Goal: Navigation & Orientation: Find specific page/section

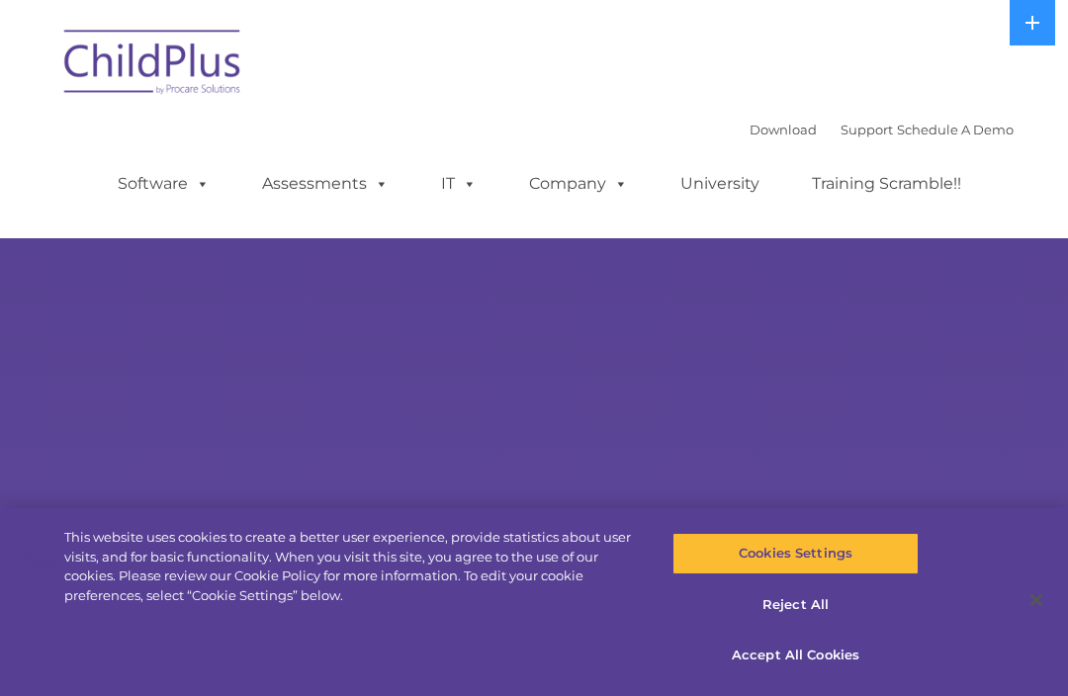
select select "MEDIUM"
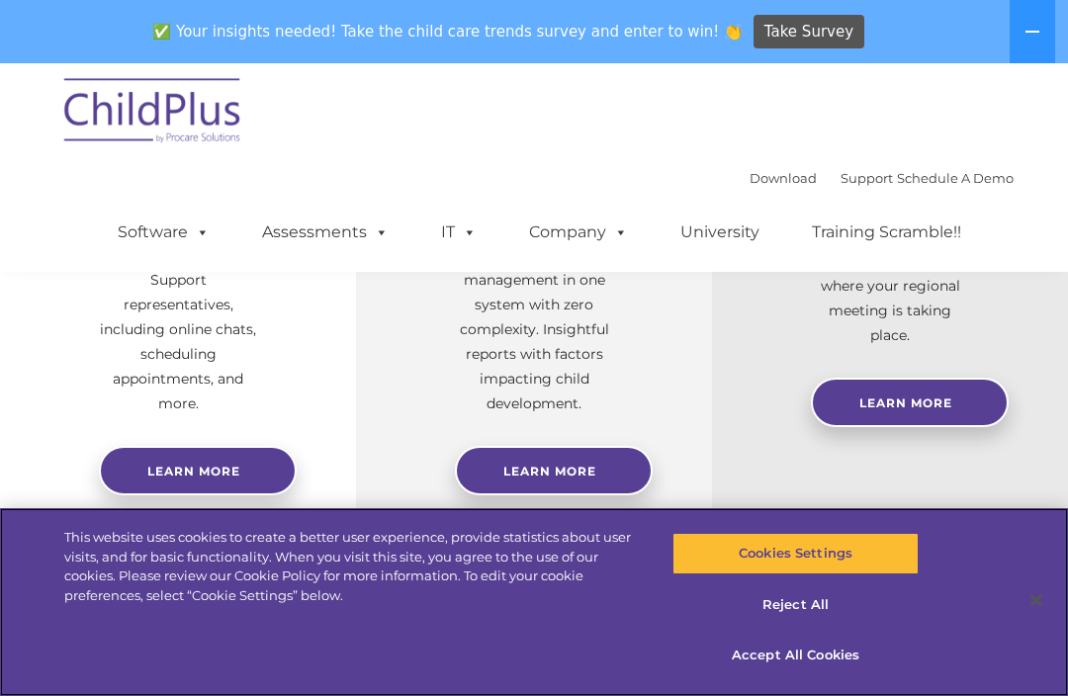
scroll to position [941, 0]
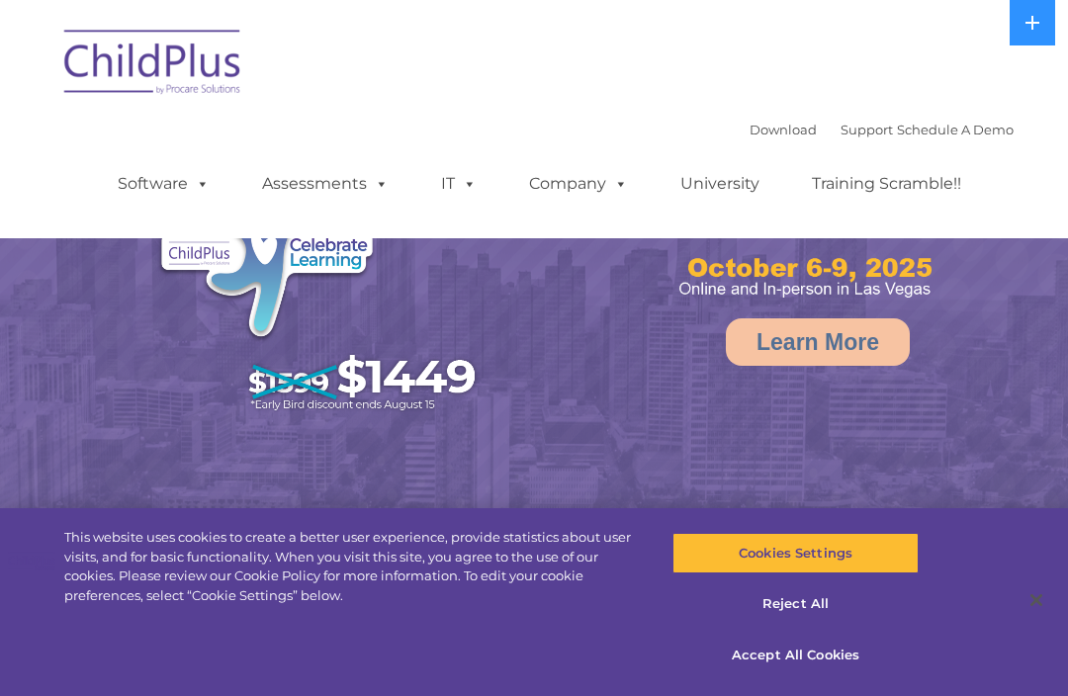
select select "MEDIUM"
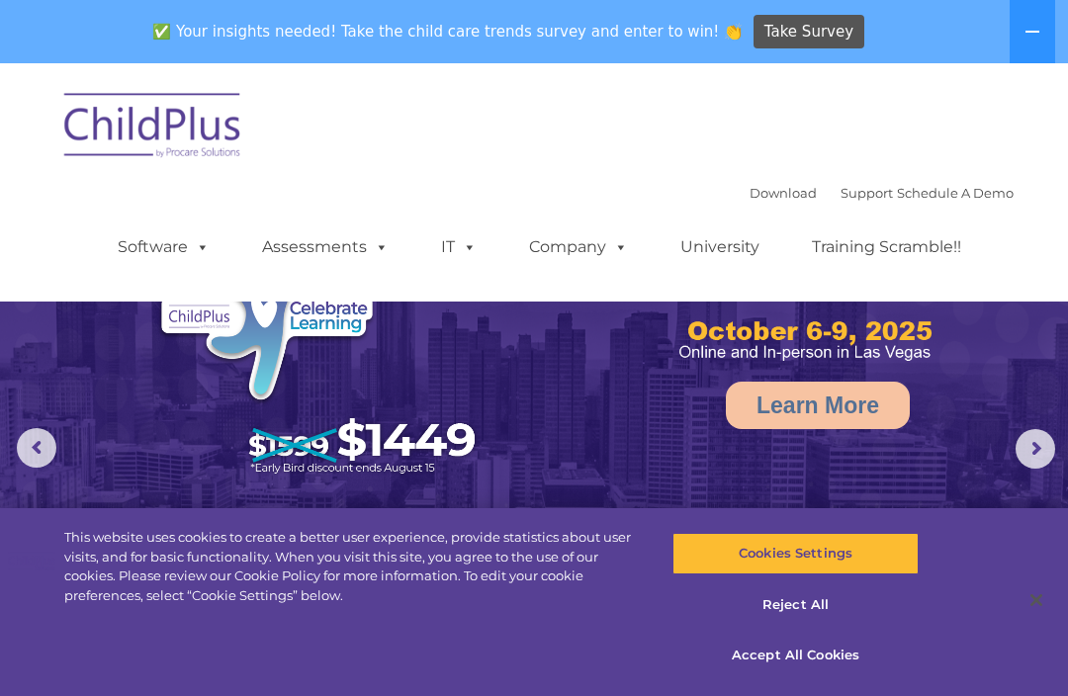
click at [190, 258] on link "Software" at bounding box center [163, 247] width 131 height 40
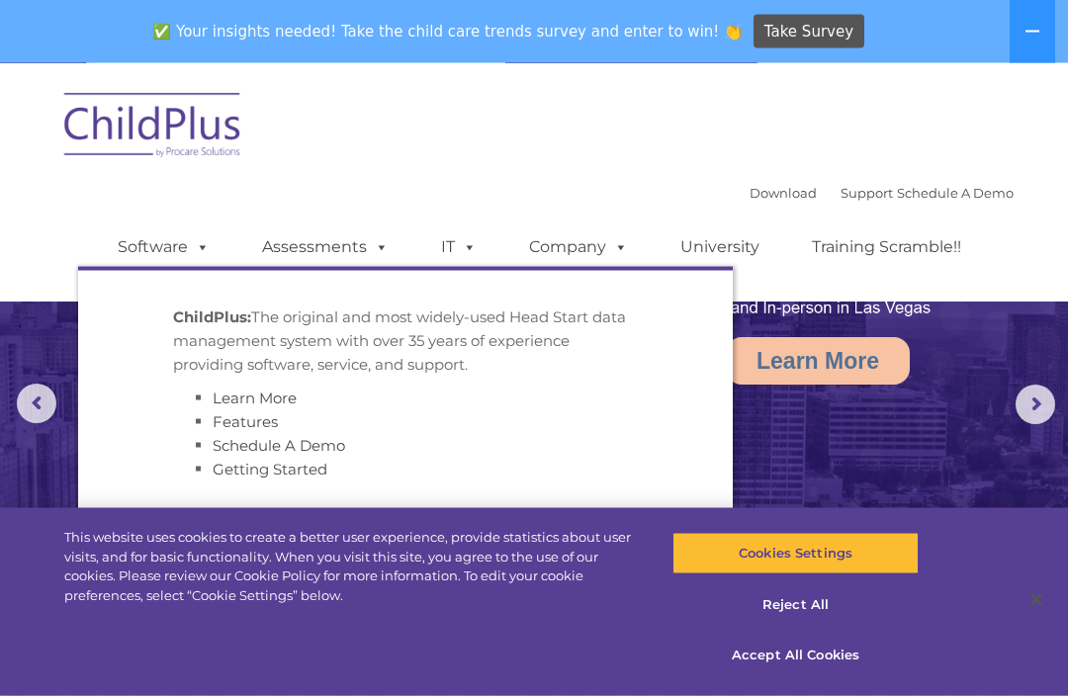
scroll to position [44, 0]
click at [617, 152] on div "Download Support | Schedule A Demo  MENU MENU Software ChildPlus: The original…" at bounding box center [533, 182] width 959 height 209
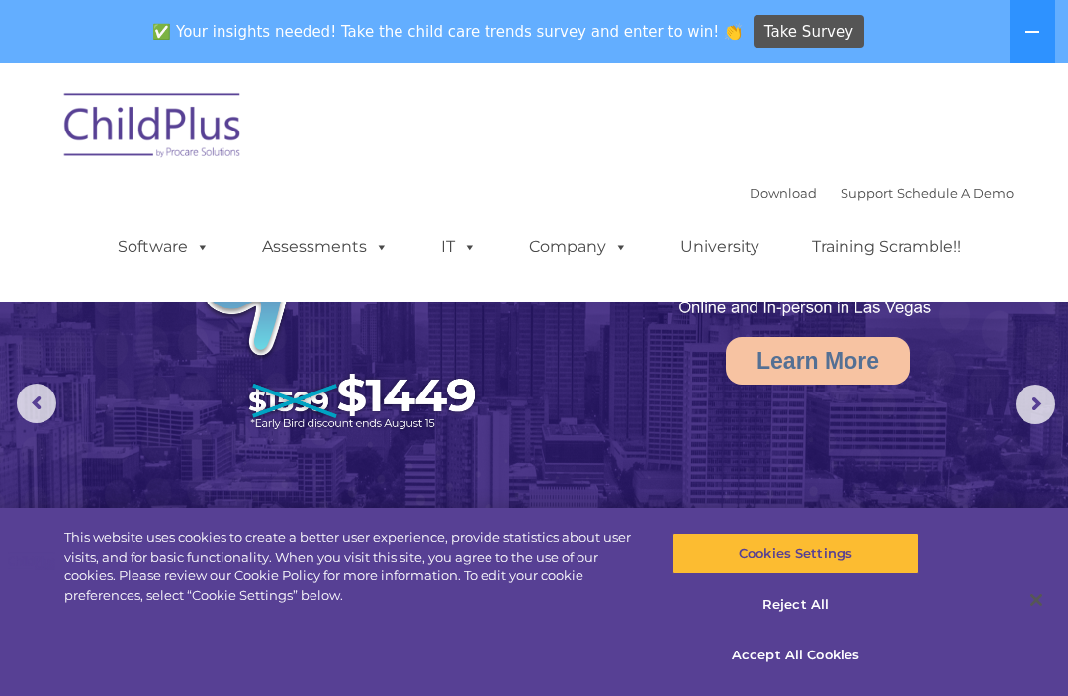
click at [385, 240] on span at bounding box center [378, 246] width 22 height 19
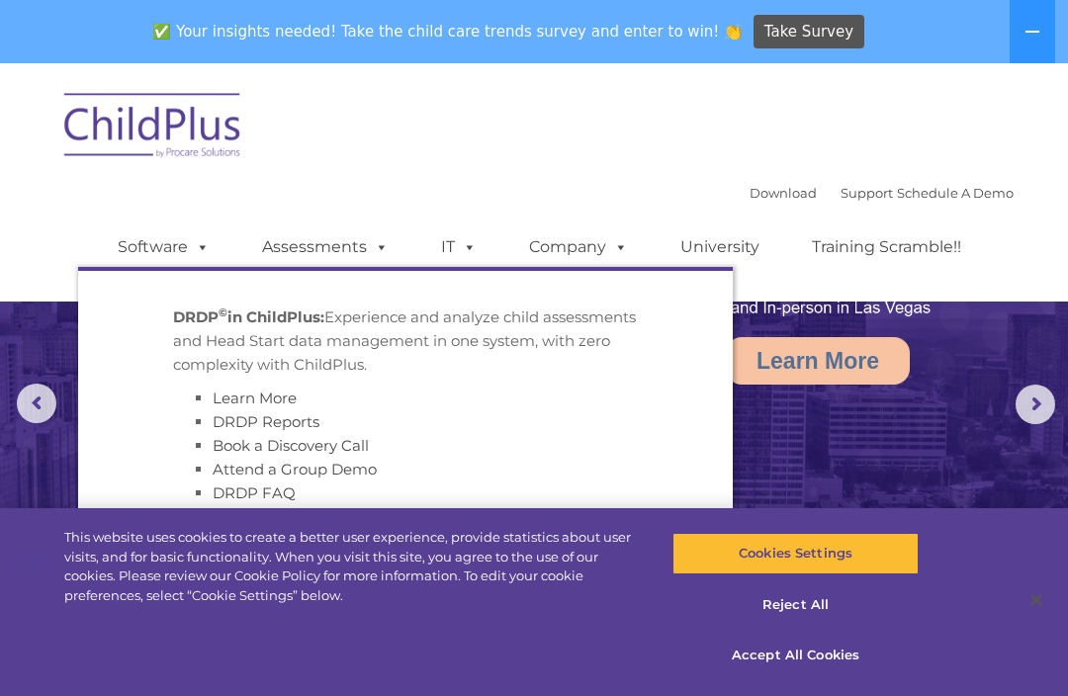
click at [376, 254] on span at bounding box center [378, 246] width 22 height 19
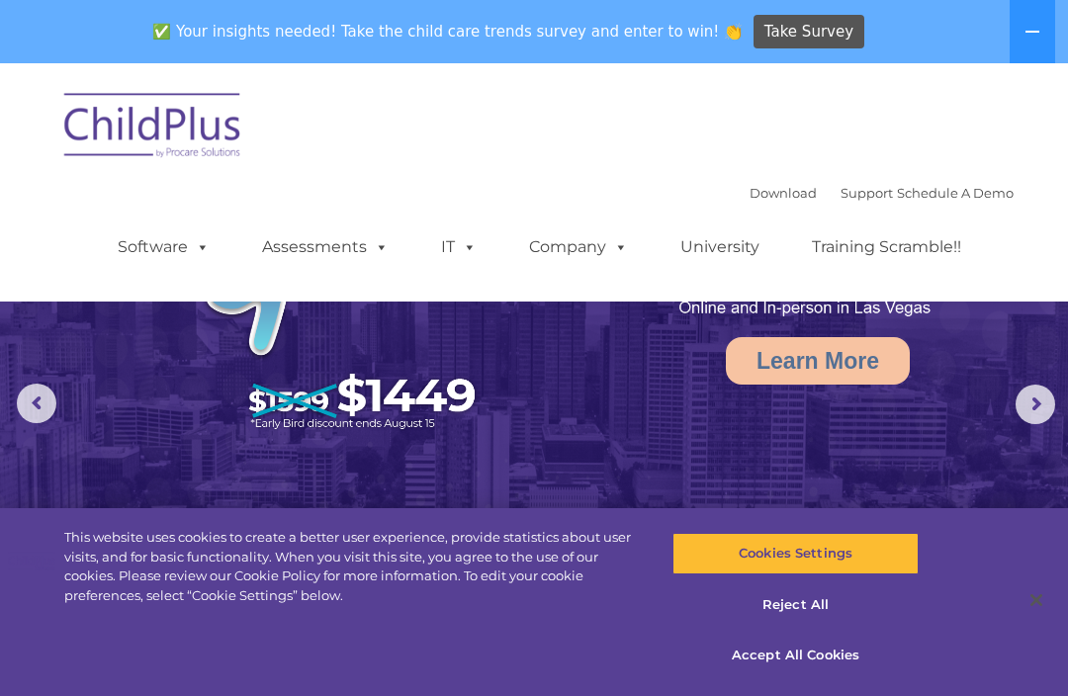
click at [369, 266] on link "Assessments" at bounding box center [325, 247] width 166 height 40
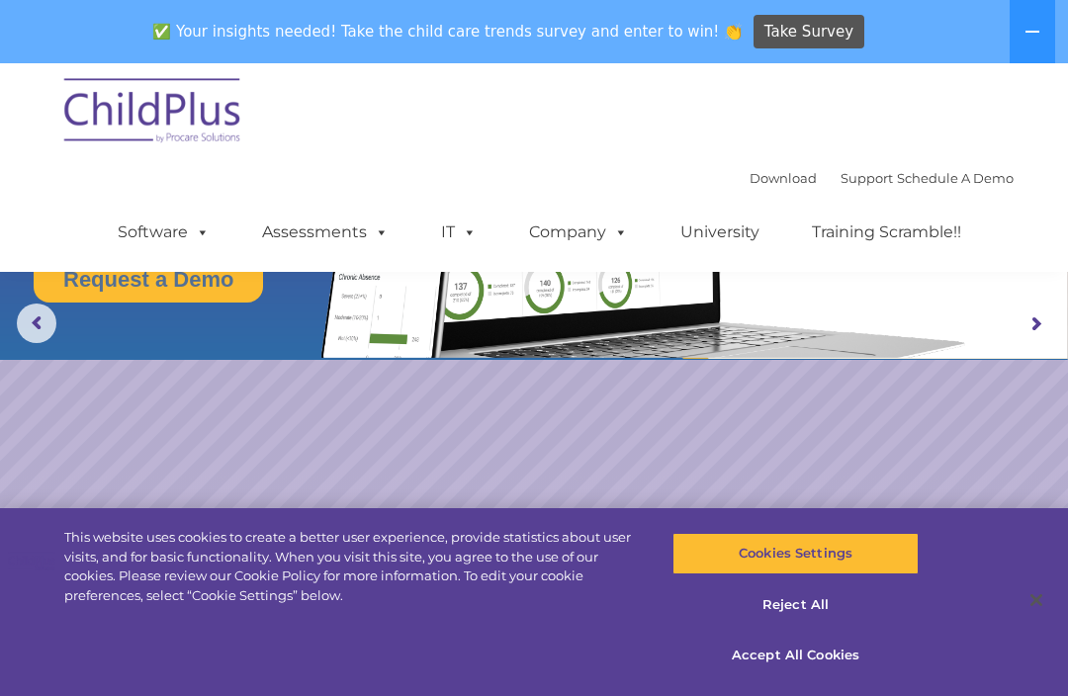
click at [1034, 211] on nav "Download Support | Schedule A Demo  MENU MENU Software ChildPlus: The original…" at bounding box center [534, 167] width 1068 height 209
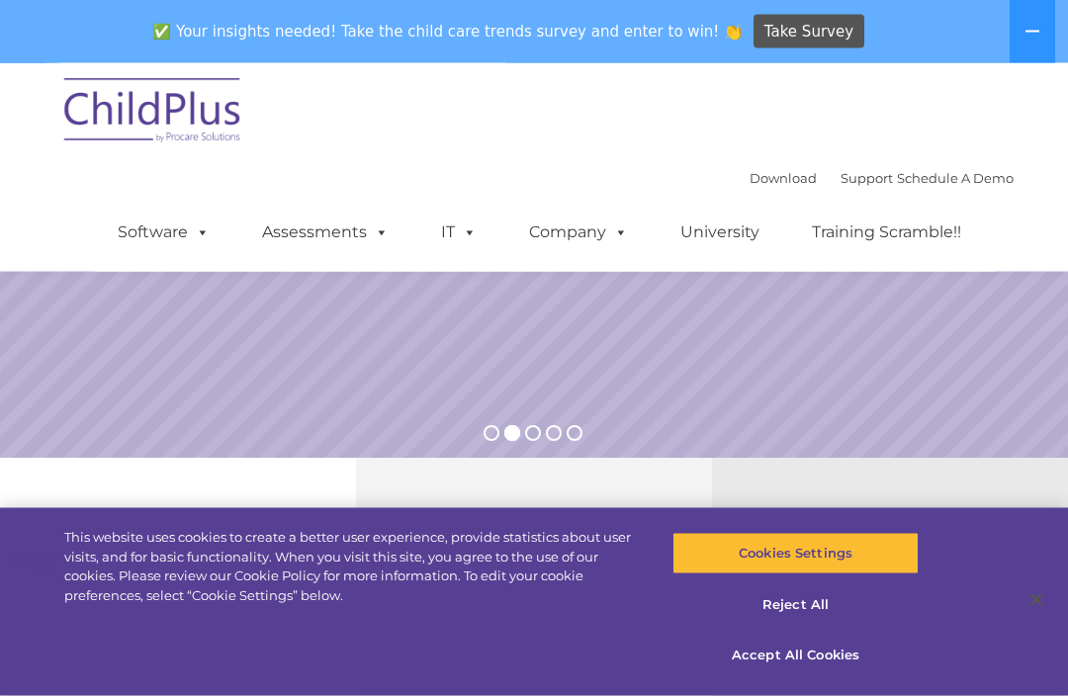
scroll to position [354, 0]
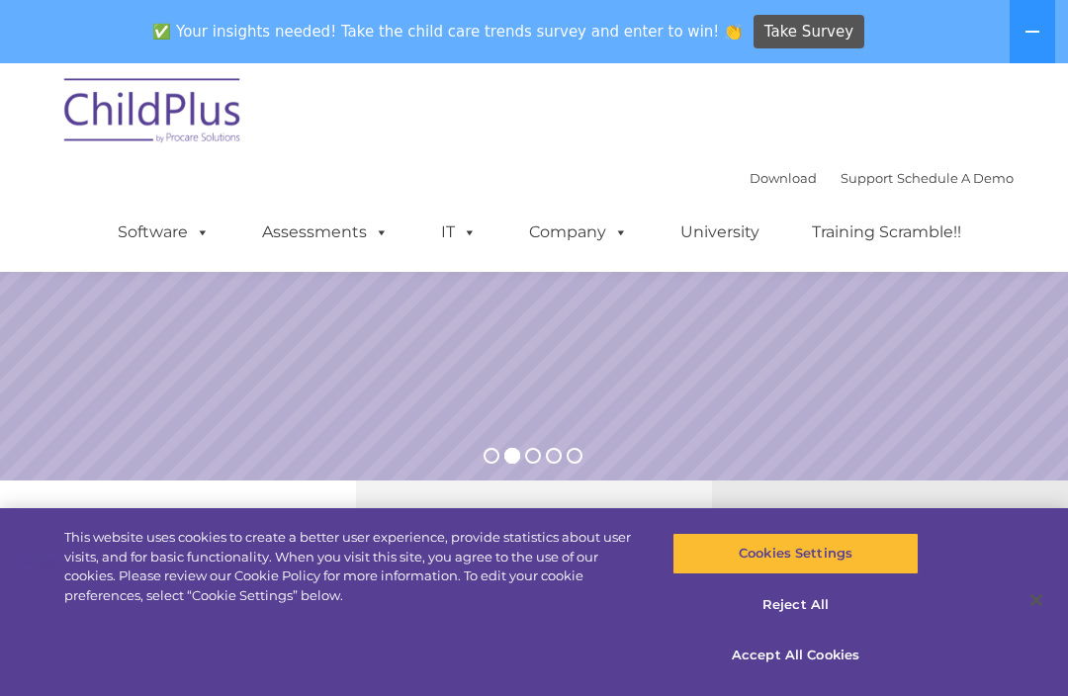
click at [775, 185] on link "Download" at bounding box center [782, 178] width 67 height 16
